Goal: Information Seeking & Learning: Learn about a topic

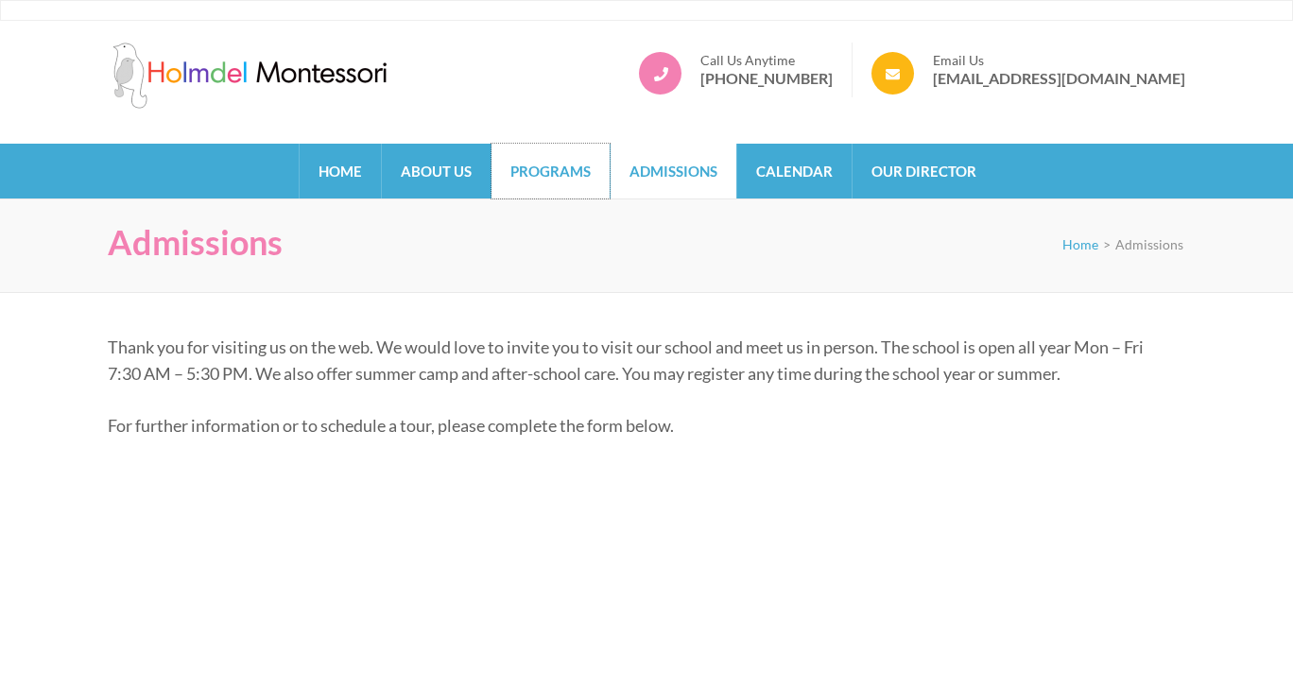
click at [535, 160] on link "Programs" at bounding box center [550, 171] width 118 height 55
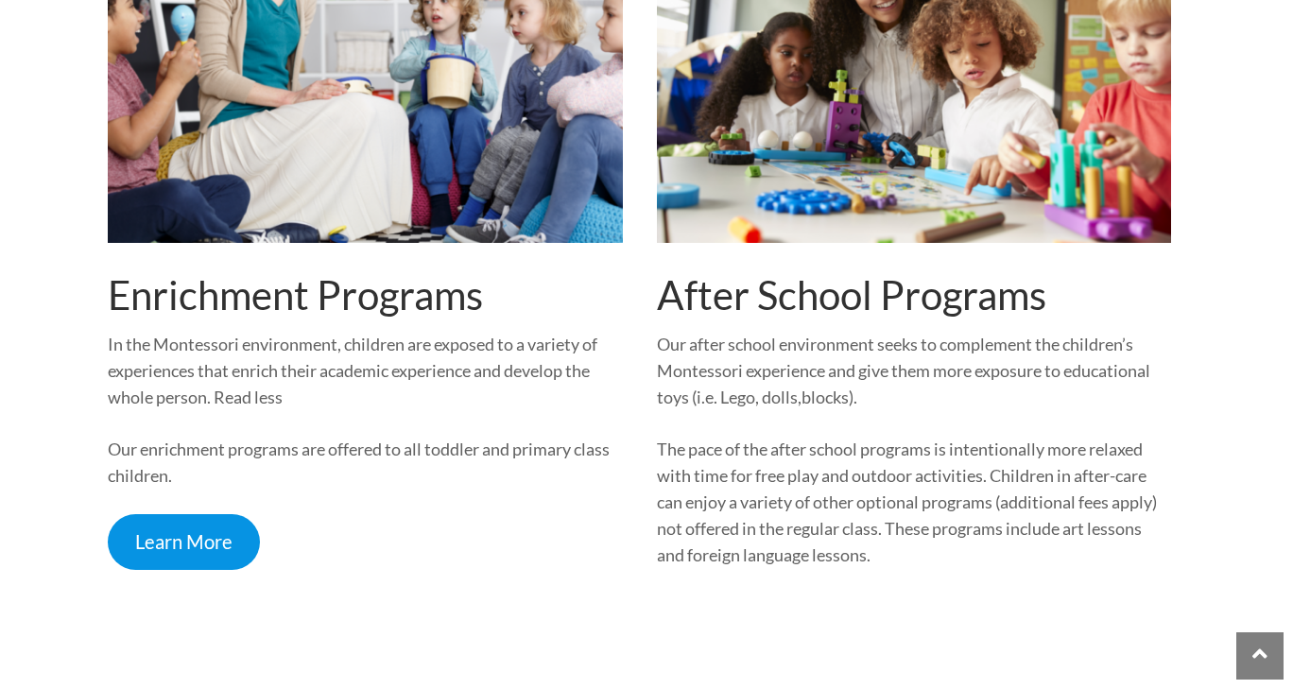
scroll to position [2420, 0]
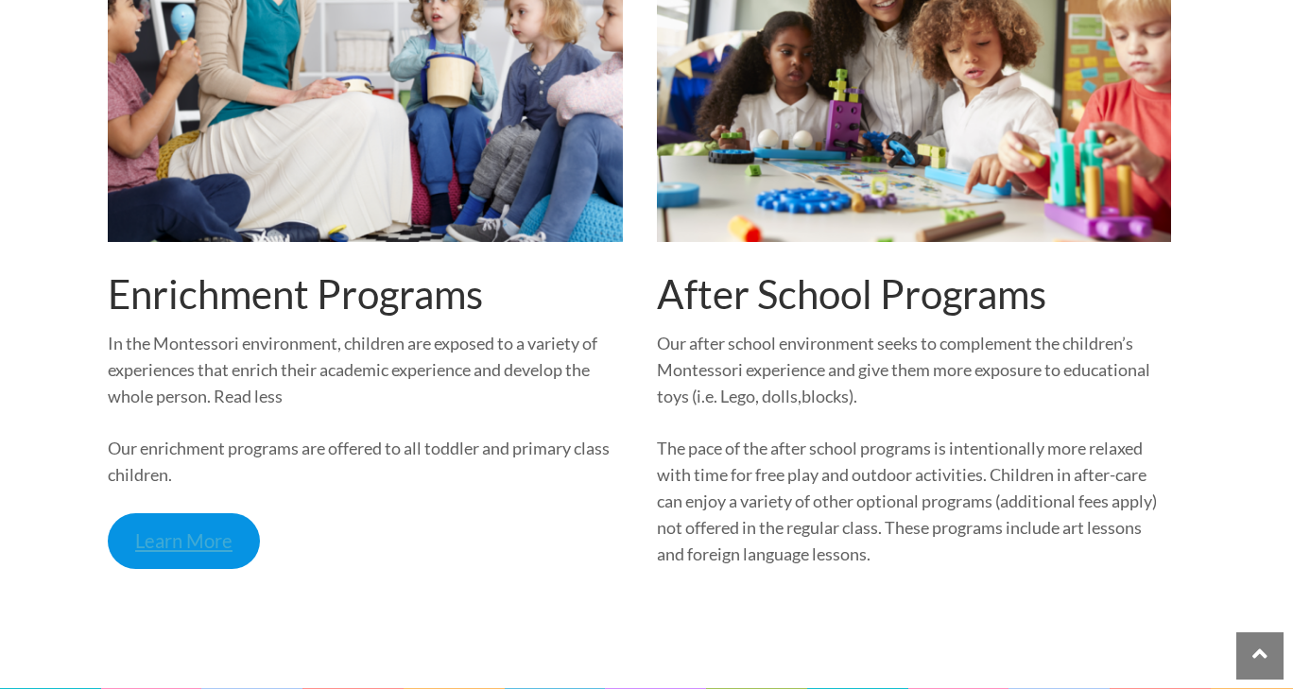
click at [210, 545] on link "Learn More" at bounding box center [184, 541] width 152 height 56
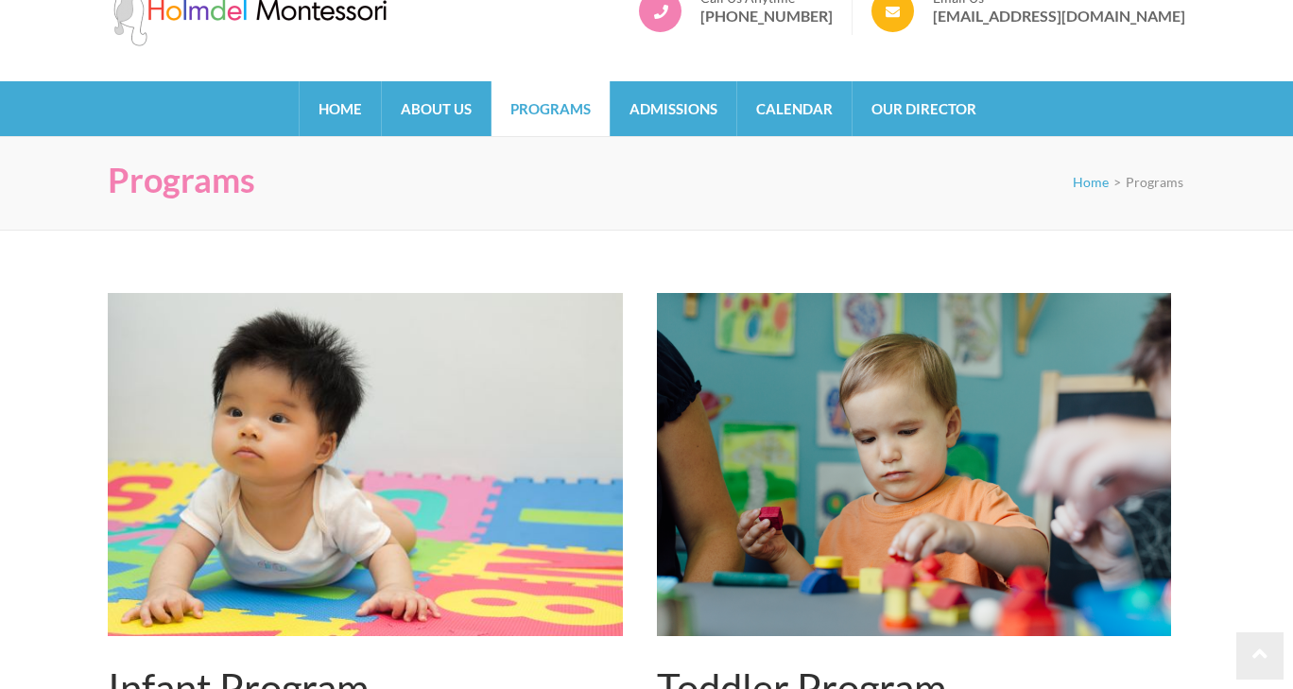
scroll to position [0, 0]
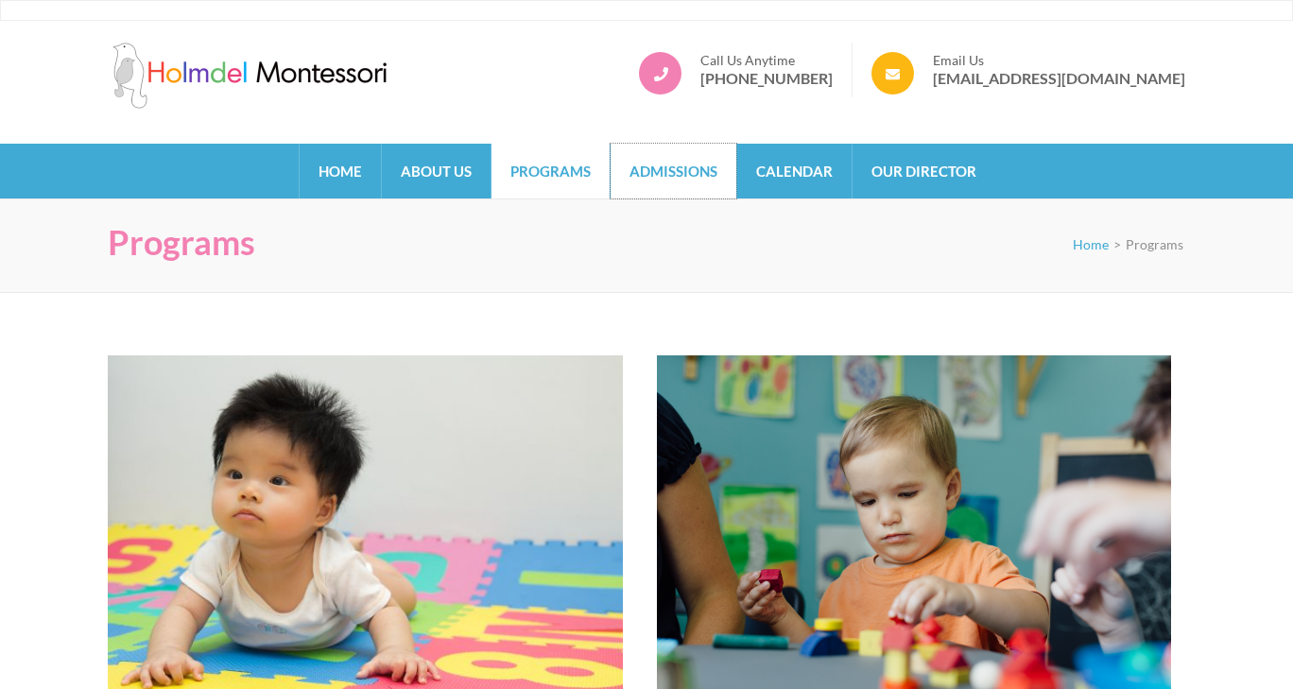
click at [684, 164] on link "Admissions" at bounding box center [674, 171] width 126 height 55
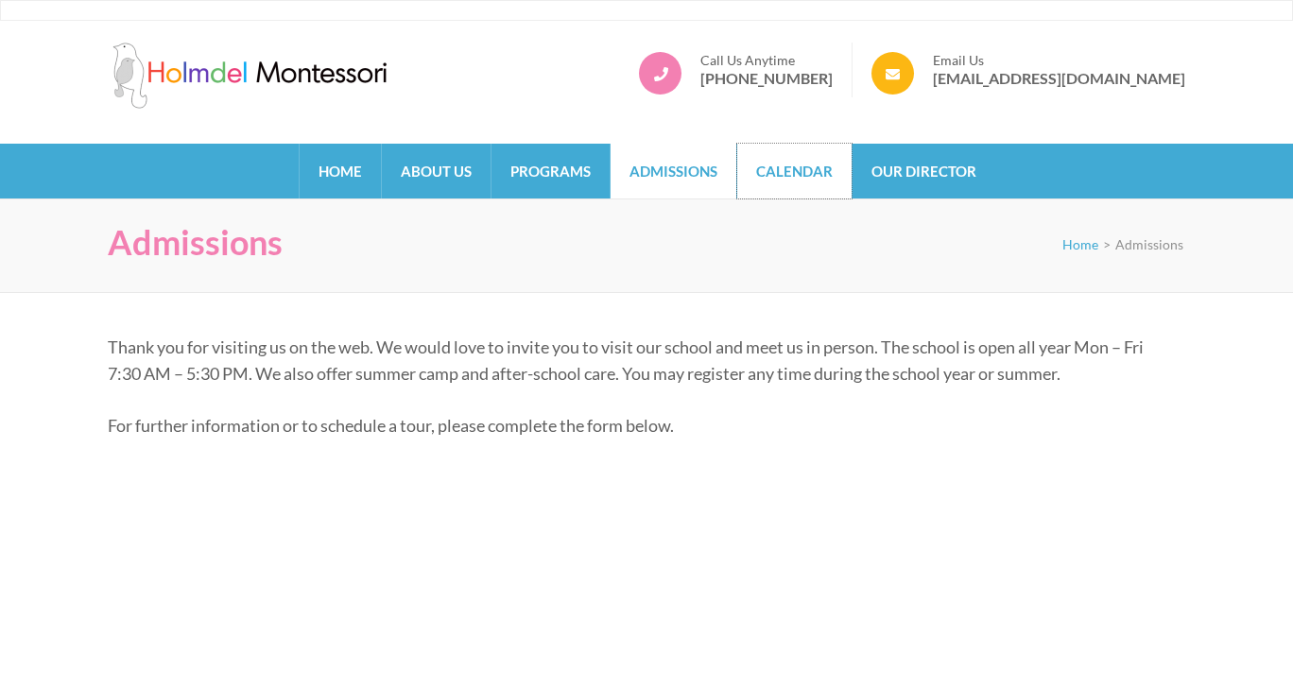
click at [773, 169] on link "Calendar" at bounding box center [794, 171] width 114 height 55
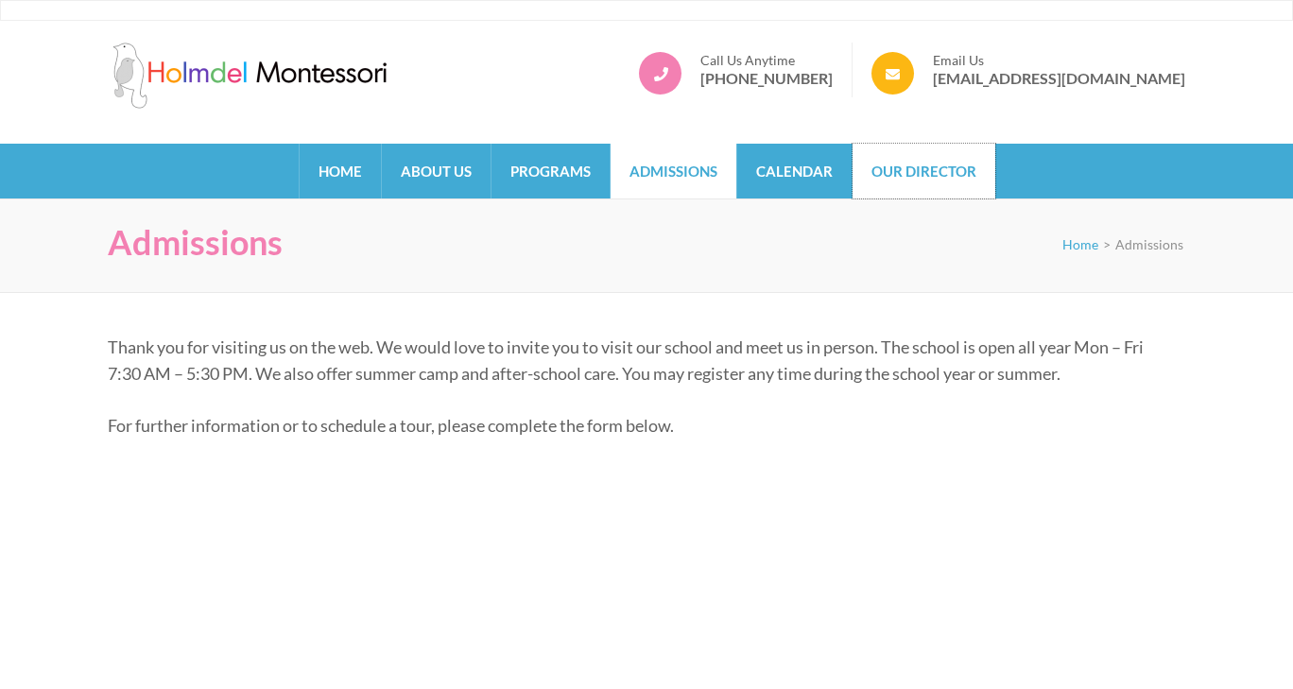
click at [935, 186] on link "Our Director" at bounding box center [923, 171] width 143 height 55
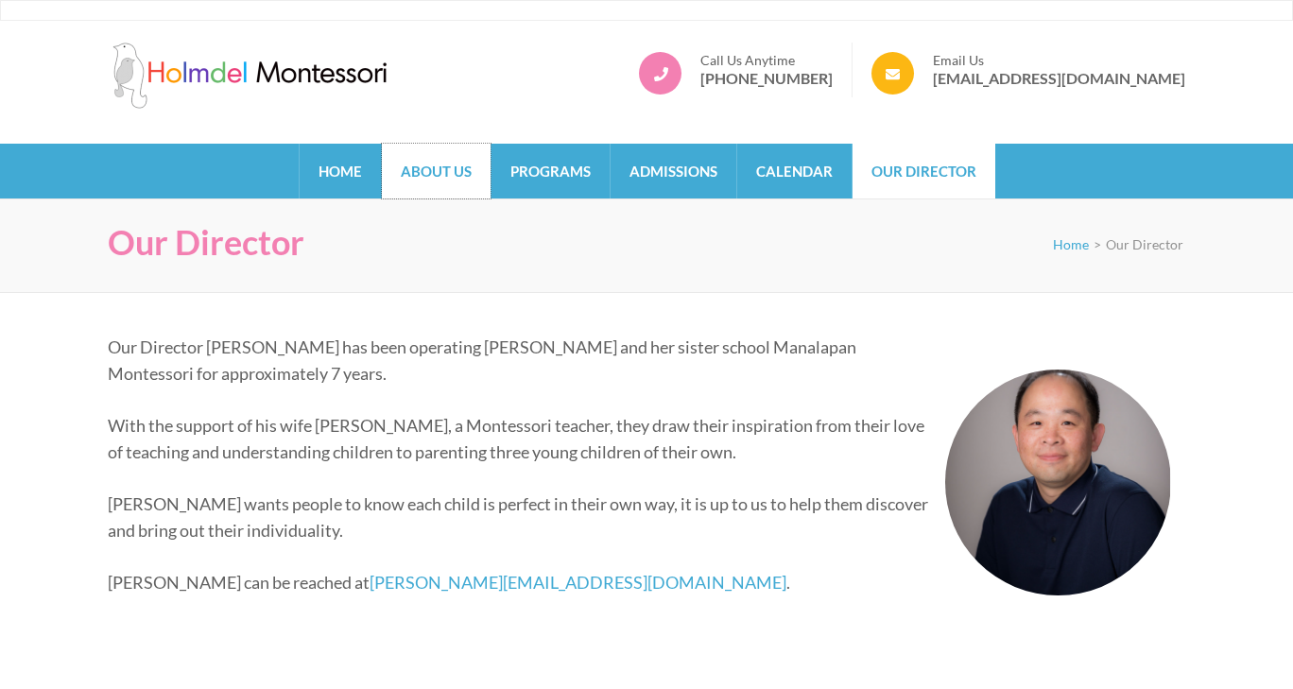
click at [431, 167] on link "About Us" at bounding box center [436, 171] width 109 height 55
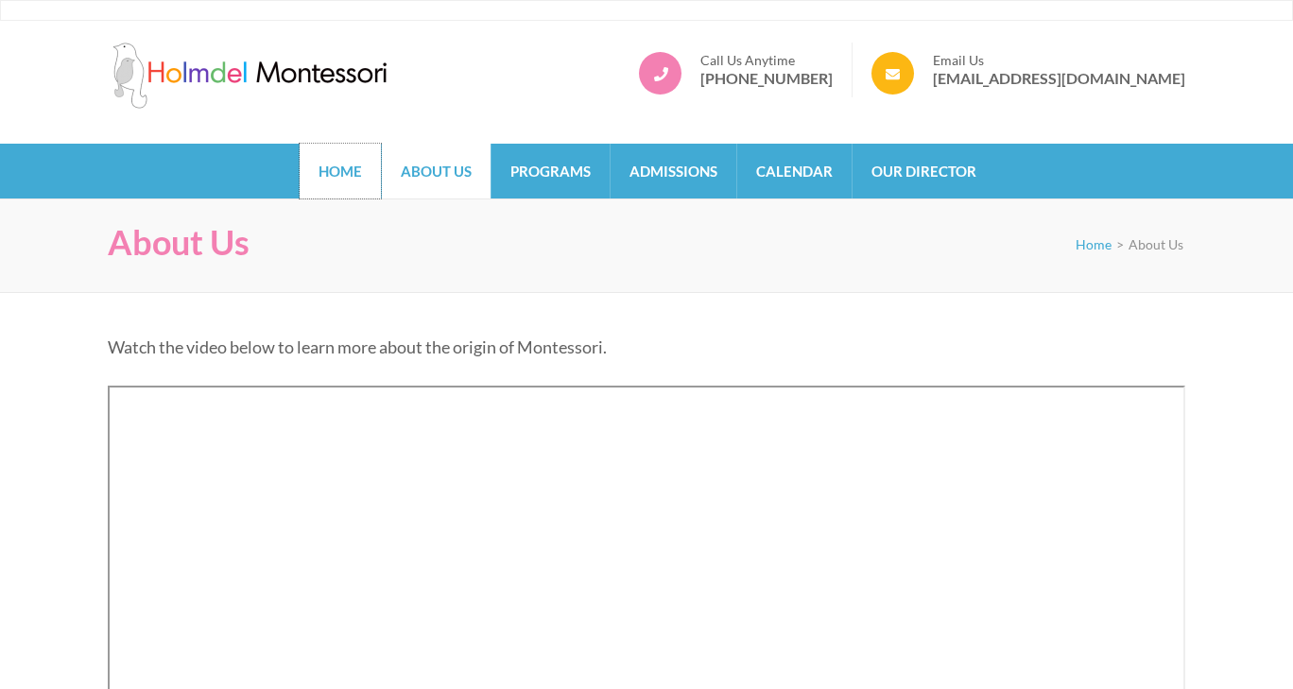
click at [342, 175] on link "Home" at bounding box center [340, 171] width 81 height 55
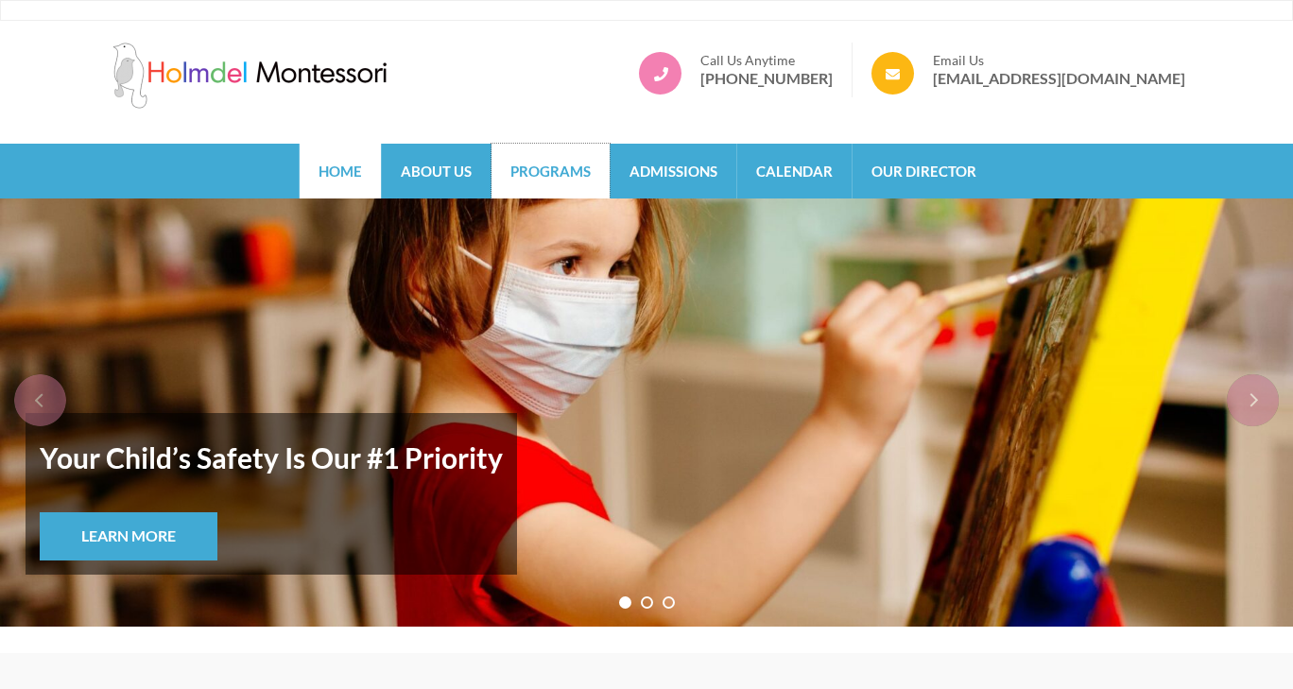
click at [566, 194] on link "Programs" at bounding box center [550, 171] width 118 height 55
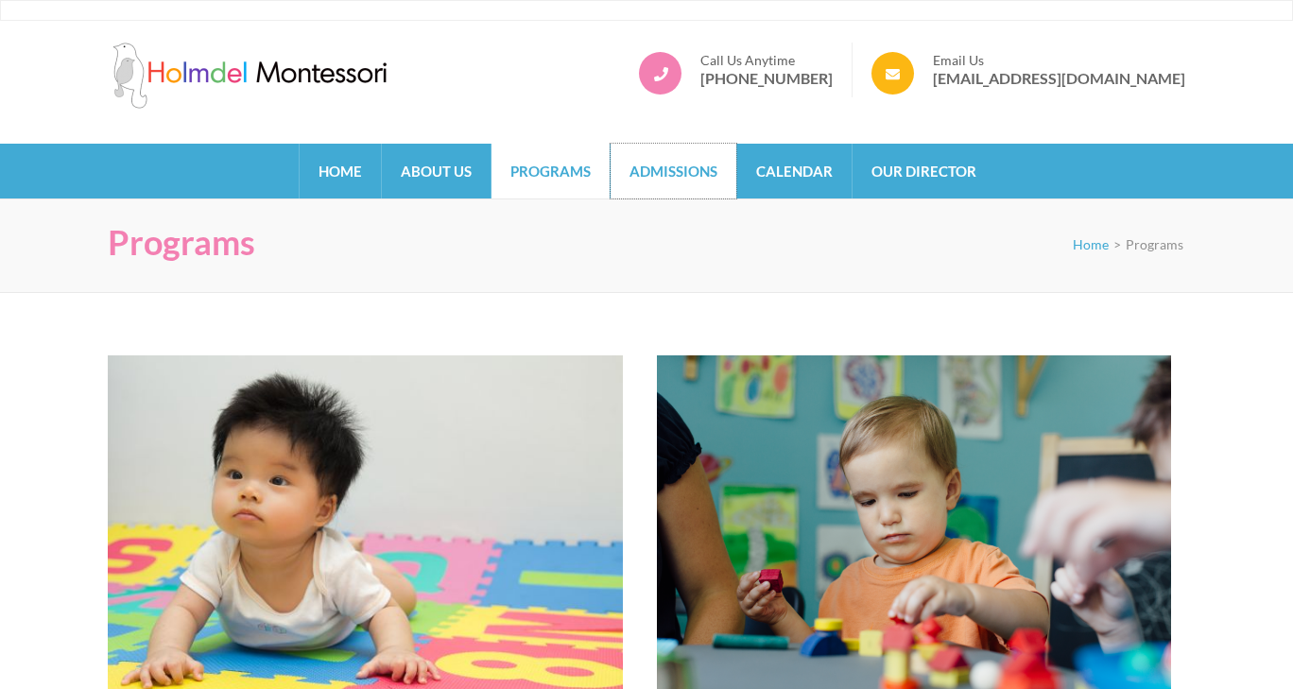
click at [683, 167] on link "Admissions" at bounding box center [674, 171] width 126 height 55
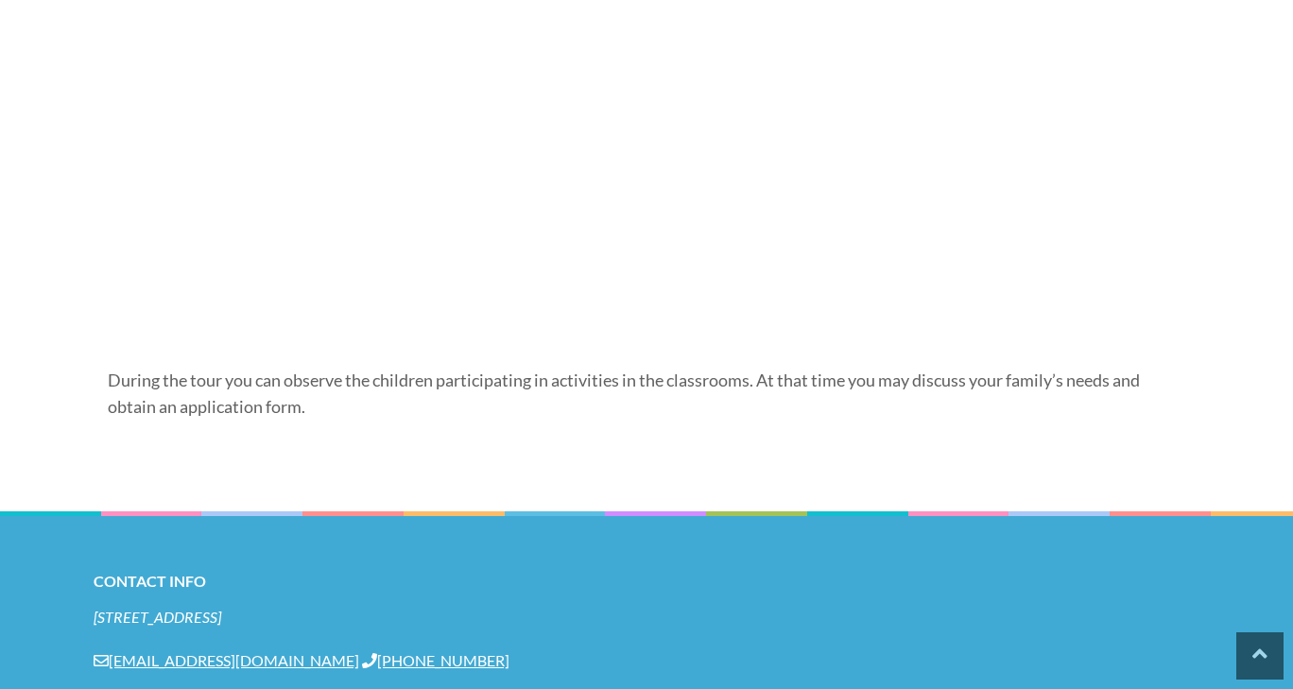
scroll to position [1591, 0]
